Goal: Information Seeking & Learning: Learn about a topic

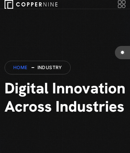
click at [20, 67] on link "Home" at bounding box center [20, 67] width 14 height 6
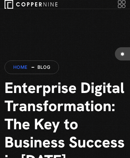
click at [20, 67] on link "Home" at bounding box center [20, 67] width 14 height 6
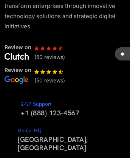
scroll to position [64, 0]
